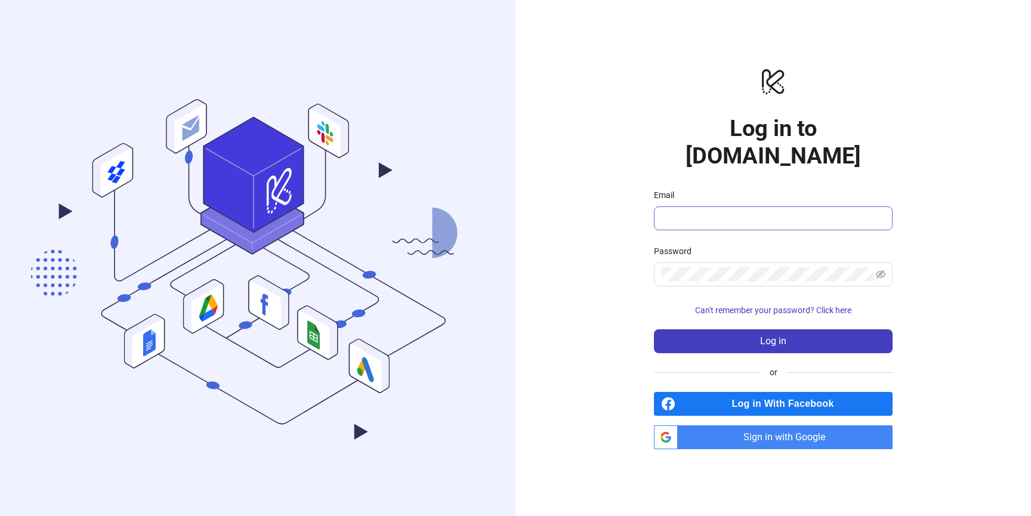
click at [743, 211] on input "Email" at bounding box center [772, 218] width 222 height 14
drag, startPoint x: 743, startPoint y: 201, endPoint x: 733, endPoint y: 231, distance: 32.1
click at [741, 211] on input "Email" at bounding box center [772, 218] width 222 height 14
click at [743, 211] on input "Email" at bounding box center [772, 218] width 222 height 14
drag, startPoint x: 743, startPoint y: 204, endPoint x: 736, endPoint y: 245, distance: 41.7
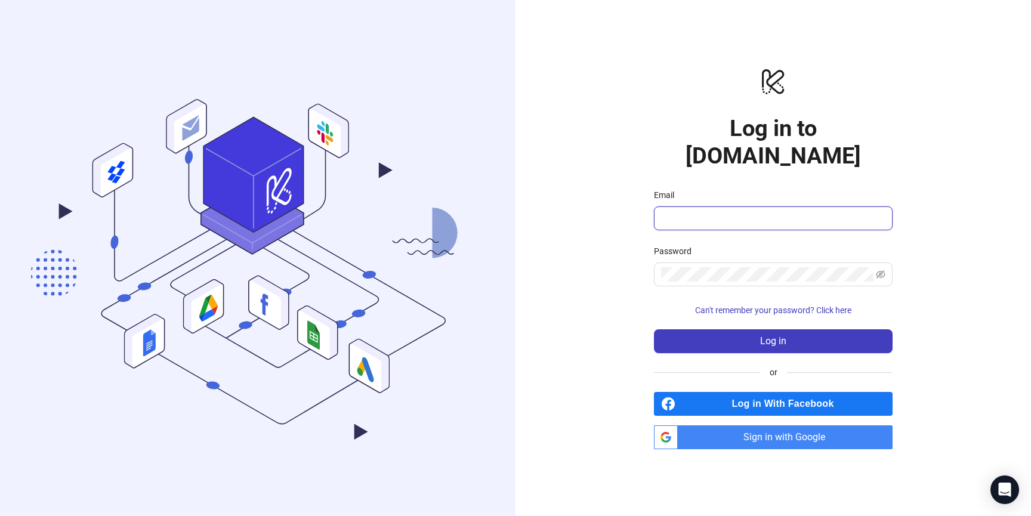
click at [743, 211] on input "Email" at bounding box center [772, 218] width 222 height 14
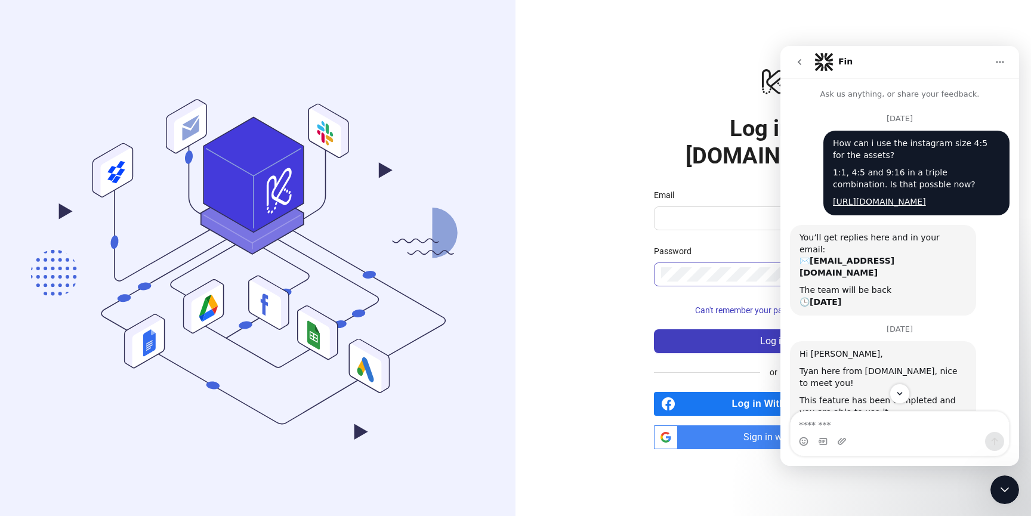
click at [694, 270] on span at bounding box center [773, 274] width 239 height 24
click at [1009, 489] on icon "Close Intercom Messenger" at bounding box center [1004, 490] width 14 height 14
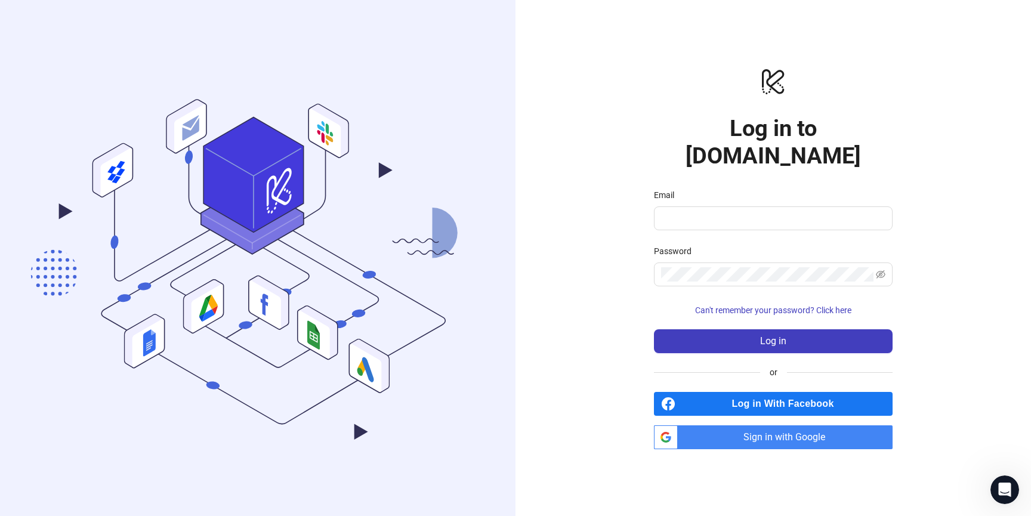
scroll to position [171, 0]
drag, startPoint x: 774, startPoint y: 205, endPoint x: 763, endPoint y: 243, distance: 39.8
click at [774, 211] on input "Email" at bounding box center [772, 218] width 222 height 14
drag, startPoint x: 756, startPoint y: 209, endPoint x: 668, endPoint y: 117, distance: 127.8
click at [756, 211] on input "Email" at bounding box center [772, 218] width 222 height 14
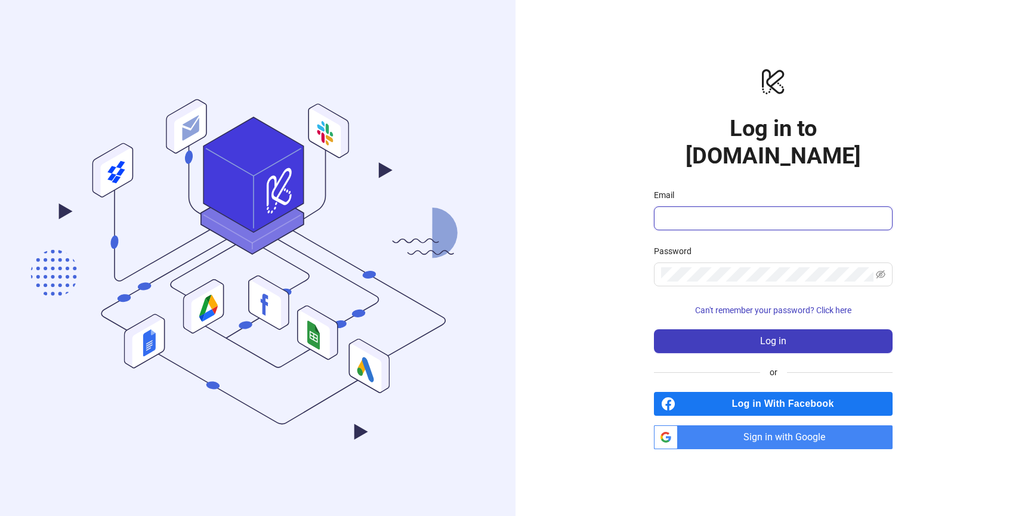
click at [676, 211] on input "Email" at bounding box center [772, 218] width 222 height 14
type input "**********"
click at [654, 329] on button "Log in" at bounding box center [773, 341] width 239 height 24
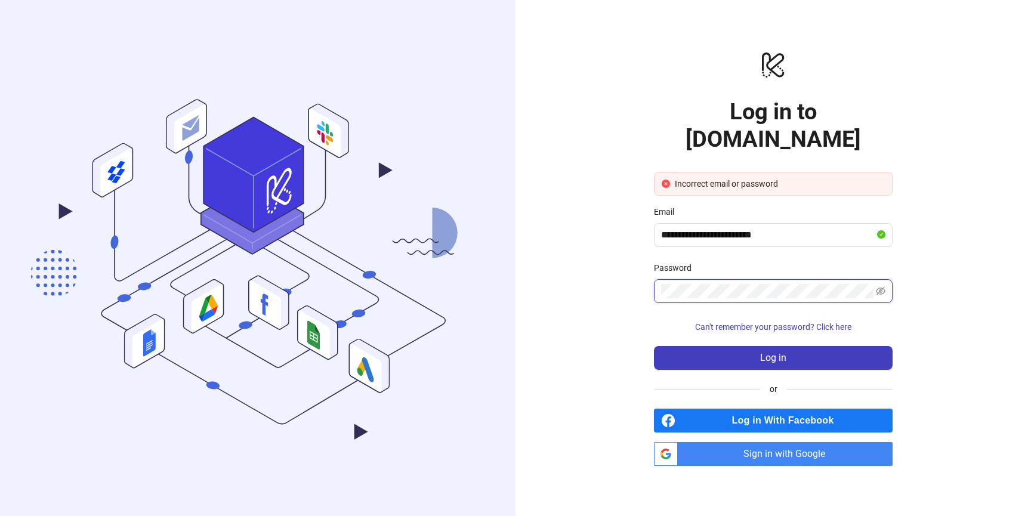
click at [654, 346] on button "Log in" at bounding box center [773, 358] width 239 height 24
click at [744, 442] on span "Sign in with Google" at bounding box center [787, 454] width 210 height 24
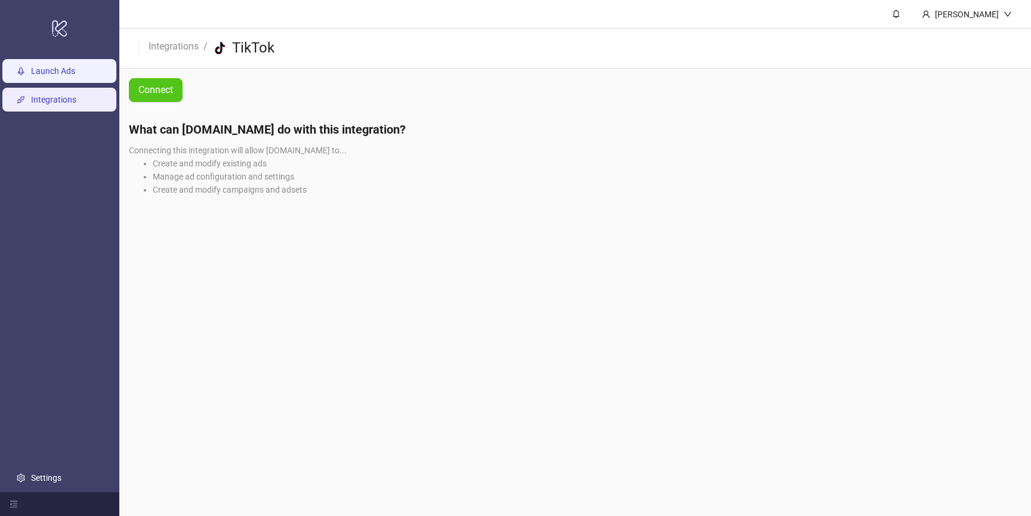
click at [42, 67] on link "Launch Ads" at bounding box center [53, 71] width 44 height 10
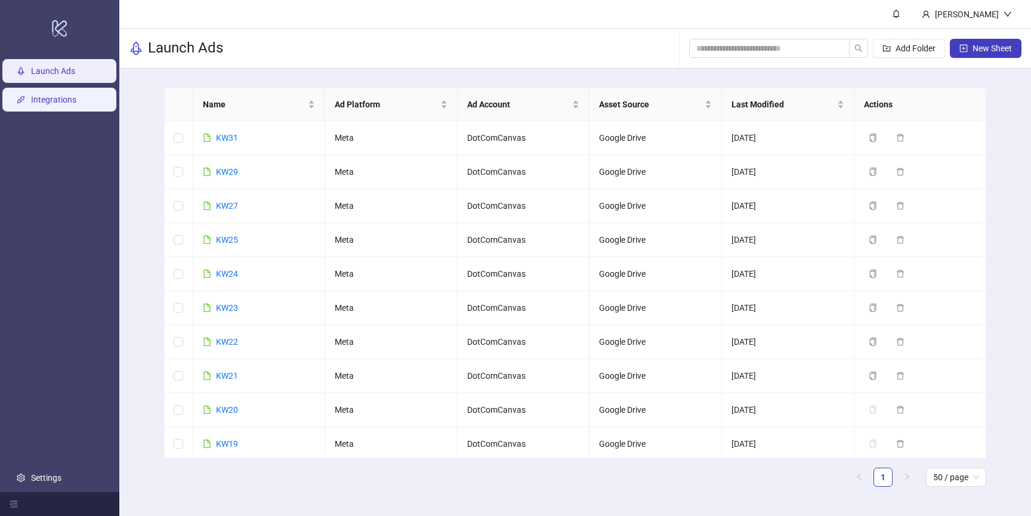
click at [61, 95] on link "Integrations" at bounding box center [53, 100] width 45 height 10
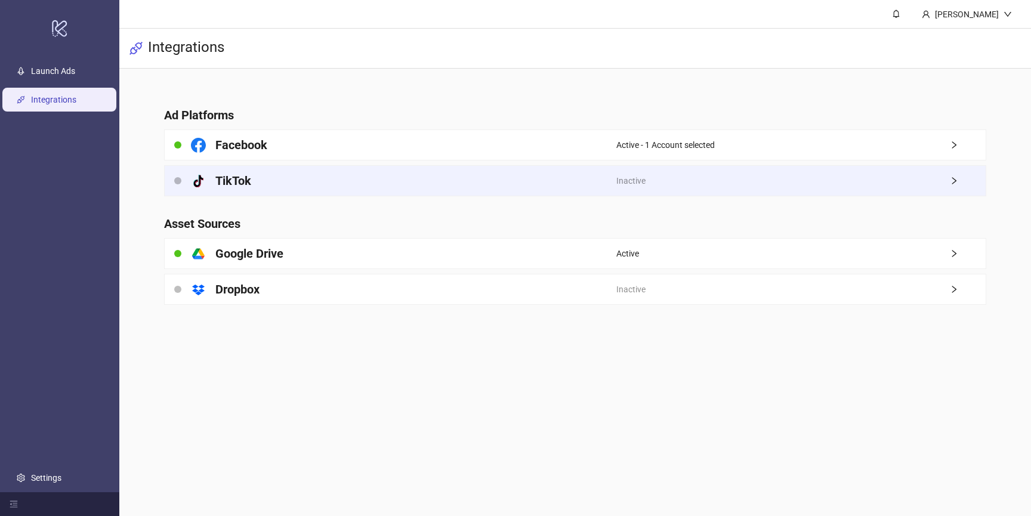
click at [587, 181] on div "platform/tik_tok TikTok" at bounding box center [391, 181] width 452 height 30
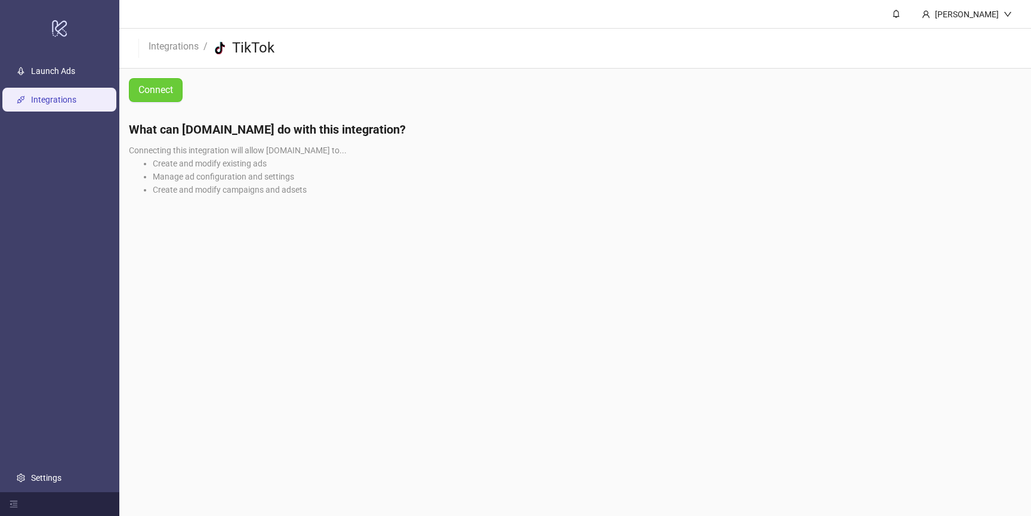
click at [165, 88] on span "Connect" at bounding box center [155, 90] width 35 height 11
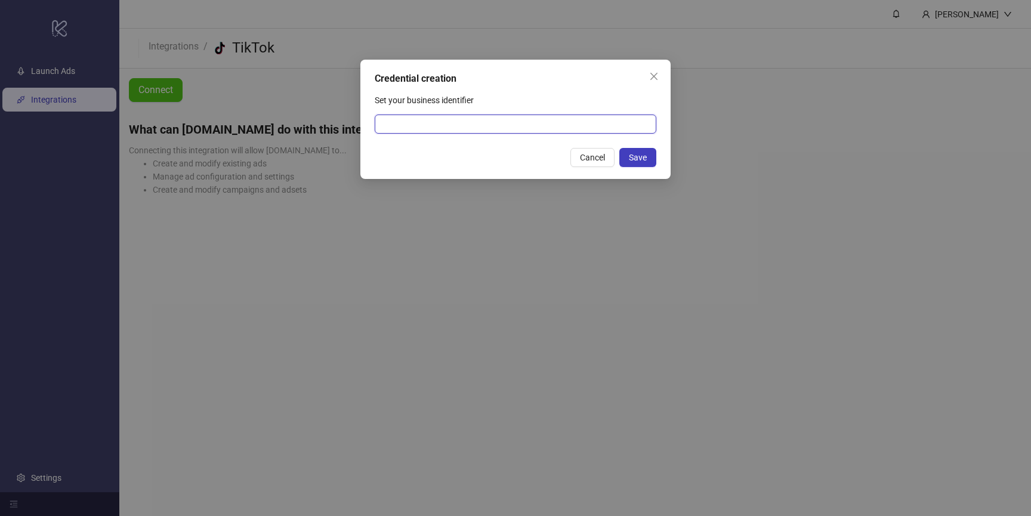
click at [517, 129] on input "Set your business identifier" at bounding box center [516, 124] width 282 height 19
paste input "**********"
type input "**********"
click at [637, 154] on span "Save" at bounding box center [638, 158] width 18 height 10
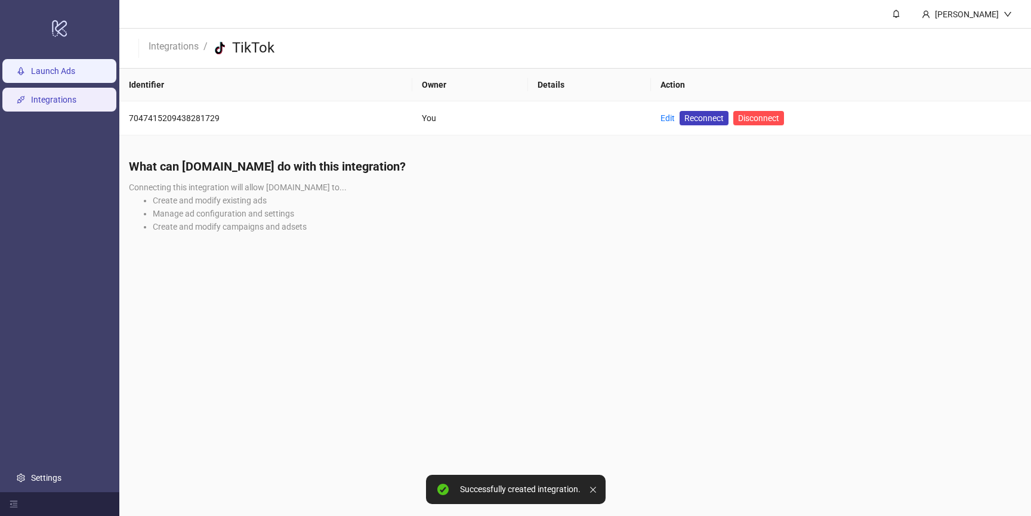
click at [58, 75] on link "Launch Ads" at bounding box center [53, 71] width 44 height 10
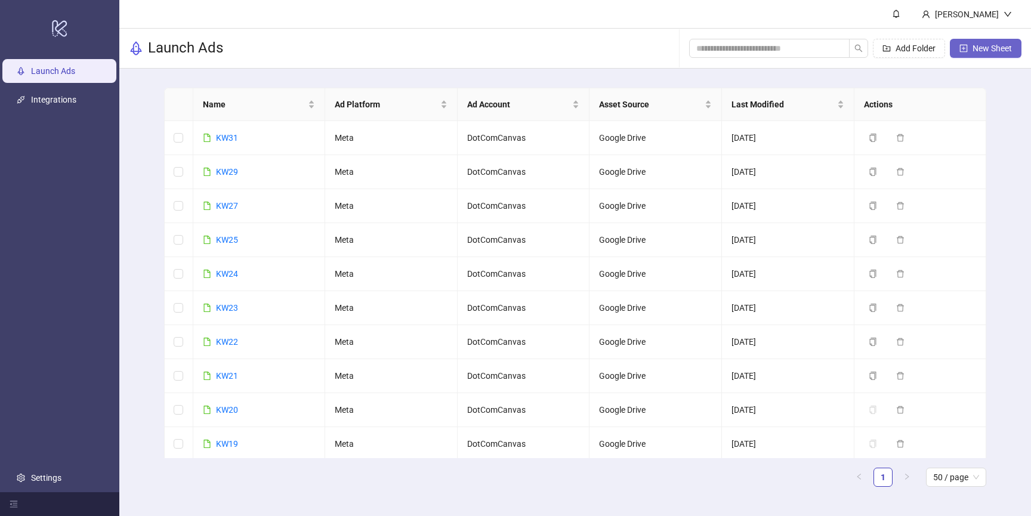
click at [981, 41] on button "New Sheet" at bounding box center [986, 48] width 72 height 19
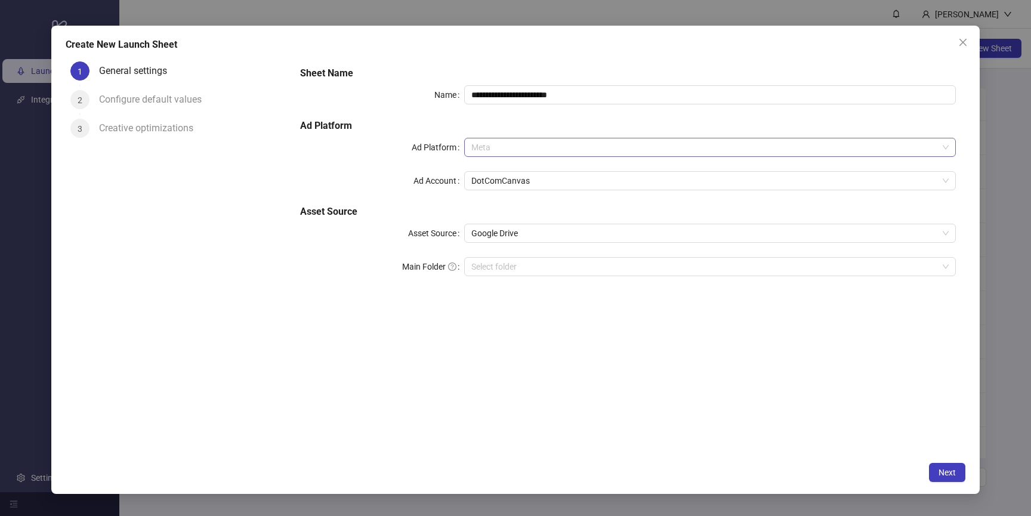
click at [517, 147] on span "Meta" at bounding box center [709, 147] width 477 height 18
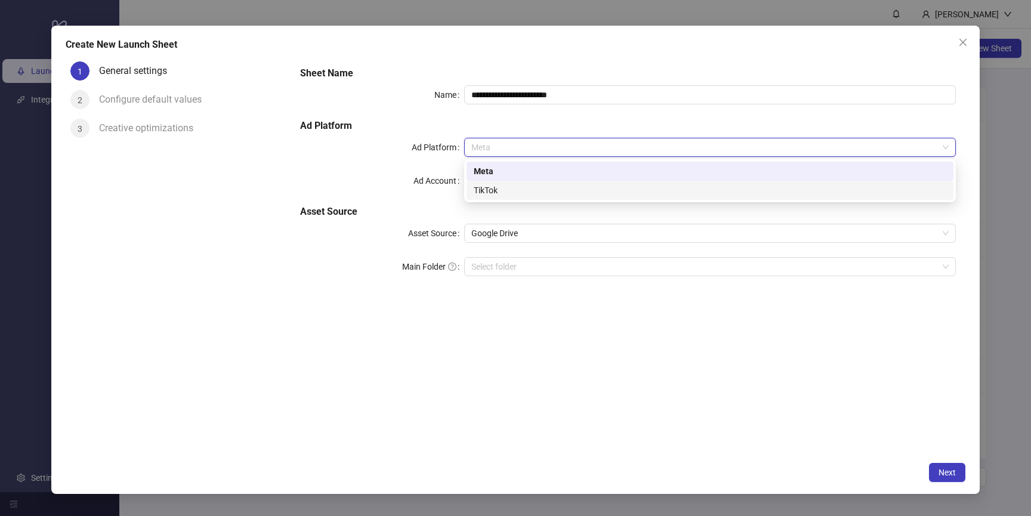
click at [492, 193] on div "TikTok" at bounding box center [710, 190] width 472 height 13
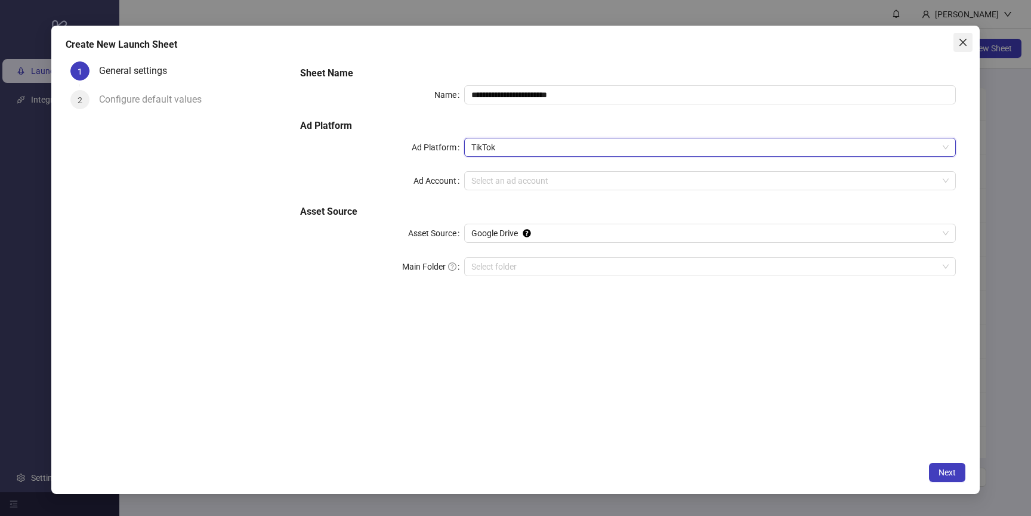
drag, startPoint x: 974, startPoint y: 42, endPoint x: 963, endPoint y: 39, distance: 11.9
click at [974, 42] on div "**********" at bounding box center [515, 260] width 928 height 468
click at [964, 38] on icon "close" at bounding box center [963, 43] width 10 height 10
